Goal: Task Accomplishment & Management: Complete application form

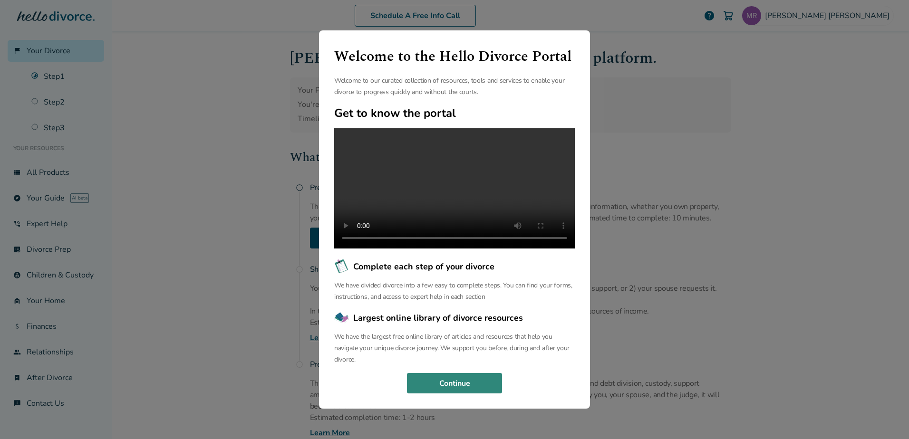
click at [474, 387] on button "Continue" at bounding box center [454, 383] width 95 height 21
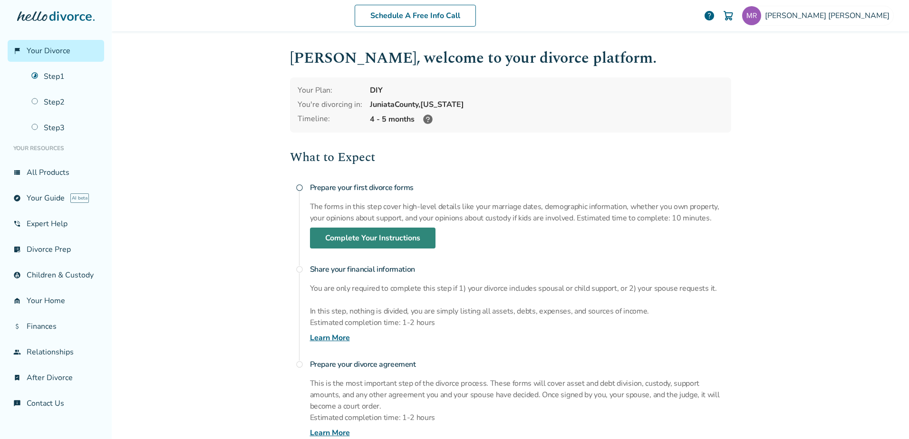
click at [376, 240] on link "Complete Your Instructions" at bounding box center [372, 238] width 125 height 21
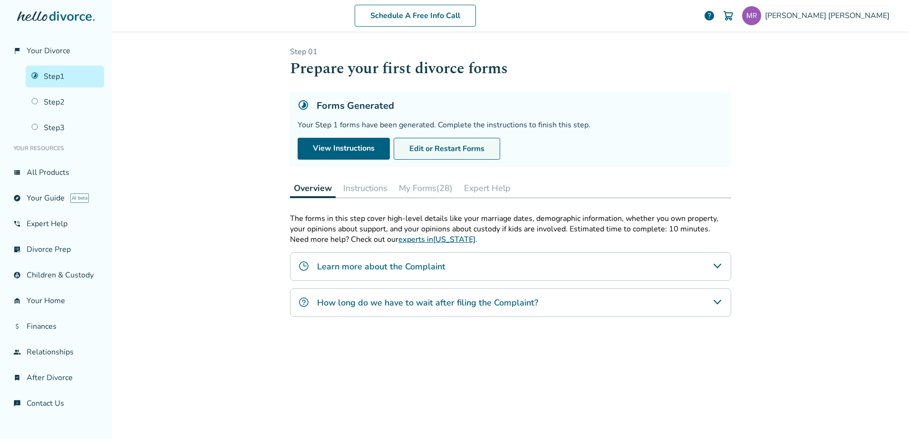
click at [442, 148] on button "Edit or Restart Forms" at bounding box center [447, 149] width 106 height 22
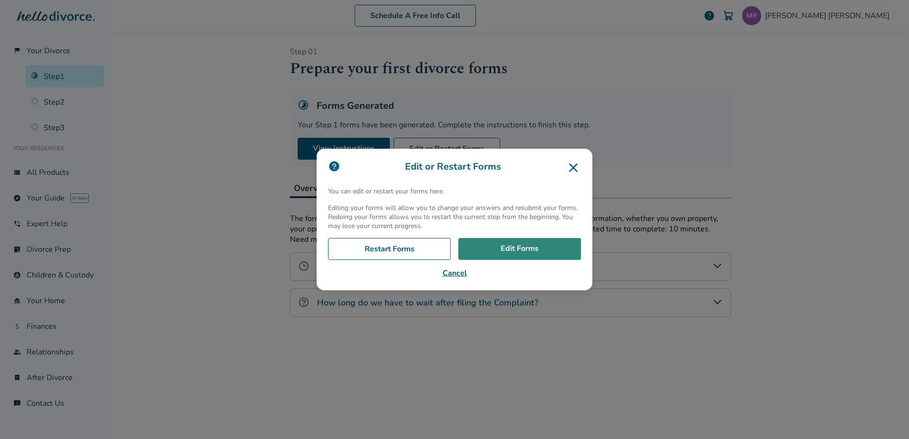
click at [515, 249] on link "Edit Forms" at bounding box center [519, 249] width 123 height 22
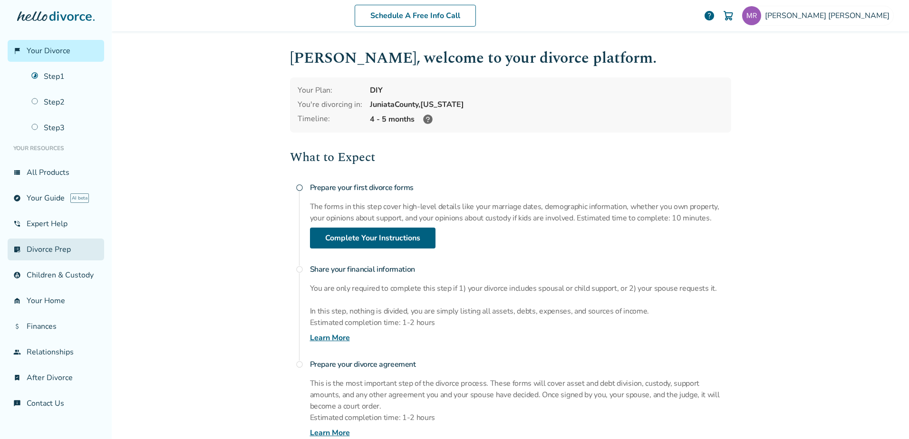
click at [50, 248] on link "list_alt_check Divorce Prep" at bounding box center [56, 250] width 96 height 22
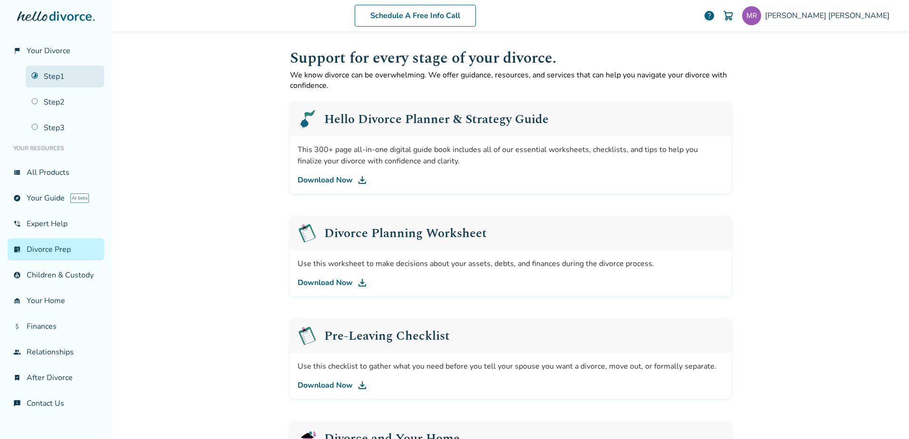
click at [47, 80] on link "Step 1" at bounding box center [65, 77] width 78 height 22
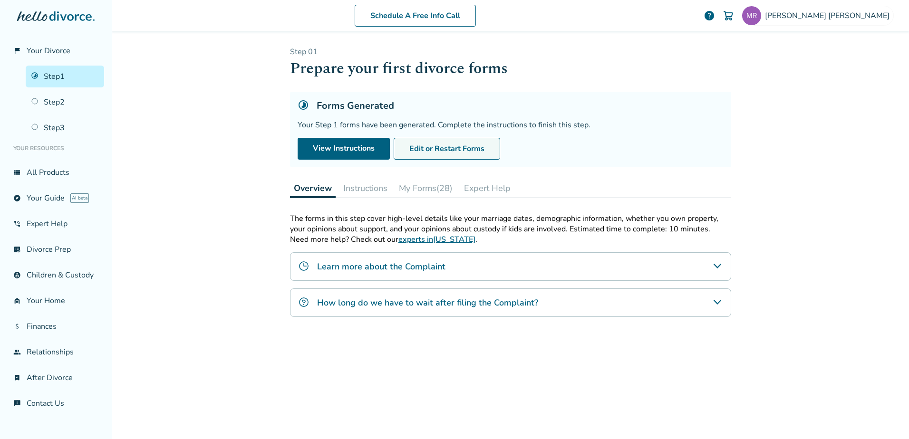
click at [438, 144] on button "Edit or Restart Forms" at bounding box center [447, 149] width 106 height 22
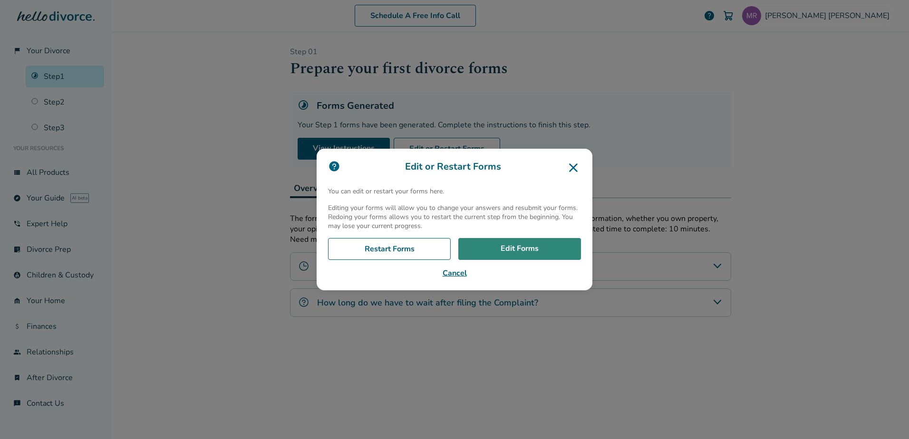
click at [513, 249] on link "Edit Forms" at bounding box center [519, 249] width 123 height 22
